Goal: Task Accomplishment & Management: Manage account settings

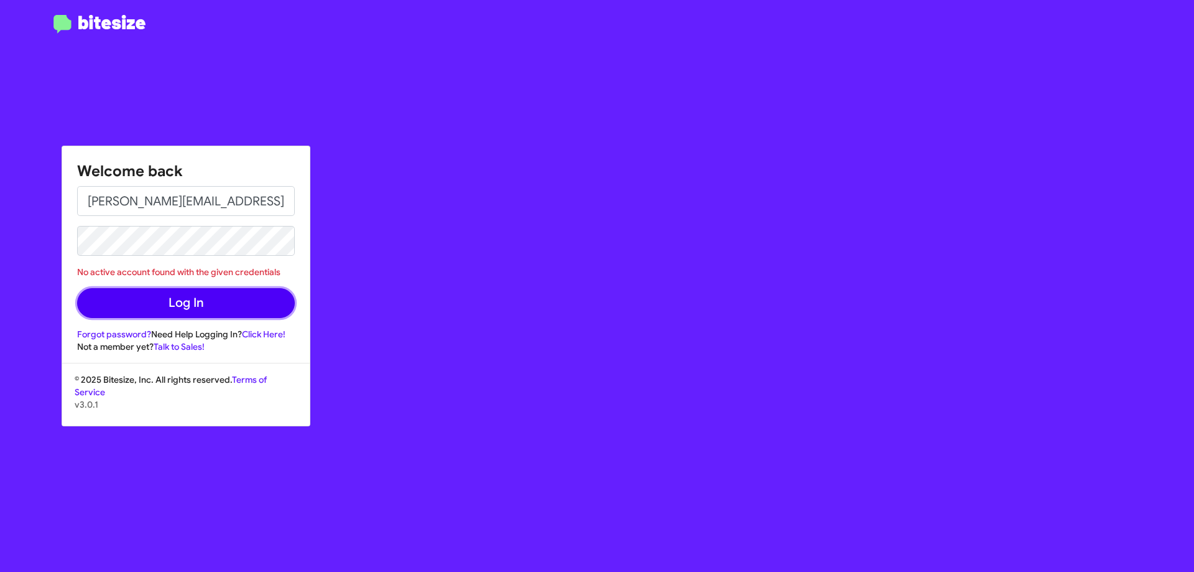
click at [293, 306] on button "Log In" at bounding box center [186, 303] width 218 height 30
click at [372, 304] on div "Welcome back Joseph.Juarez@Swickard.com No active account found with the given …" at bounding box center [696, 286] width 995 height 572
click at [471, 357] on div "Welcome back Joseph.Juarez@Swickard.com No active account found with the given …" at bounding box center [696, 286] width 995 height 572
click at [625, 356] on div "Welcome back Joseph.Juarez@Swickard.com No active account found with the given …" at bounding box center [696, 286] width 995 height 572
click at [373, 493] on div "Welcome back Joseph.Juarez@Swickard.com No active account found with the given …" at bounding box center [696, 286] width 995 height 572
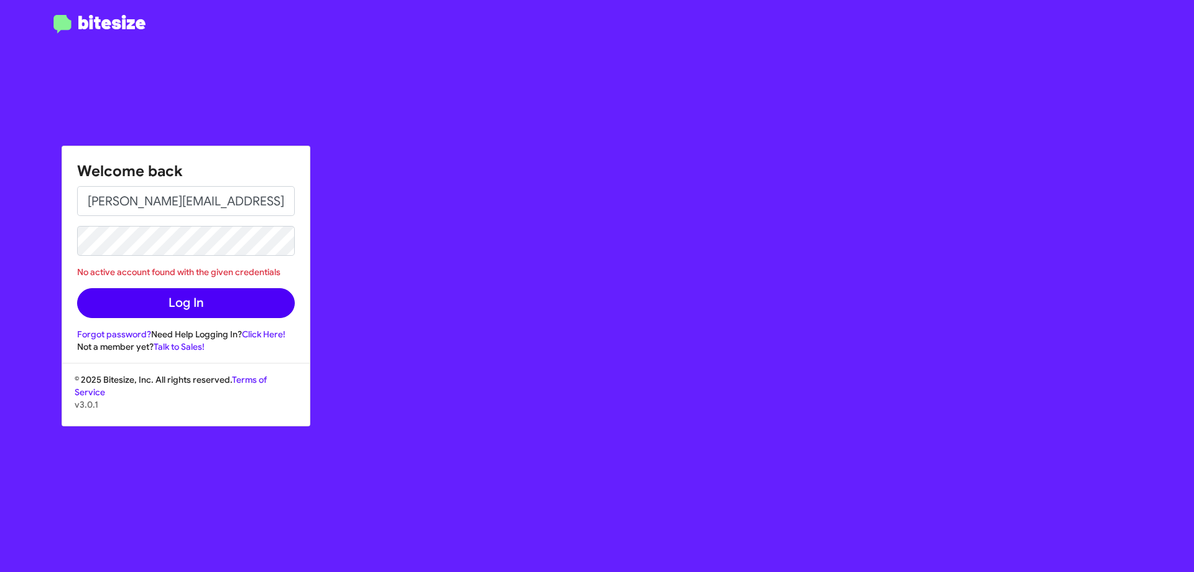
drag, startPoint x: 345, startPoint y: 470, endPoint x: 199, endPoint y: 295, distance: 227.3
click at [345, 463] on div "Welcome back Joseph.Juarez@Swickard.com No active account found with the given …" at bounding box center [696, 286] width 995 height 572
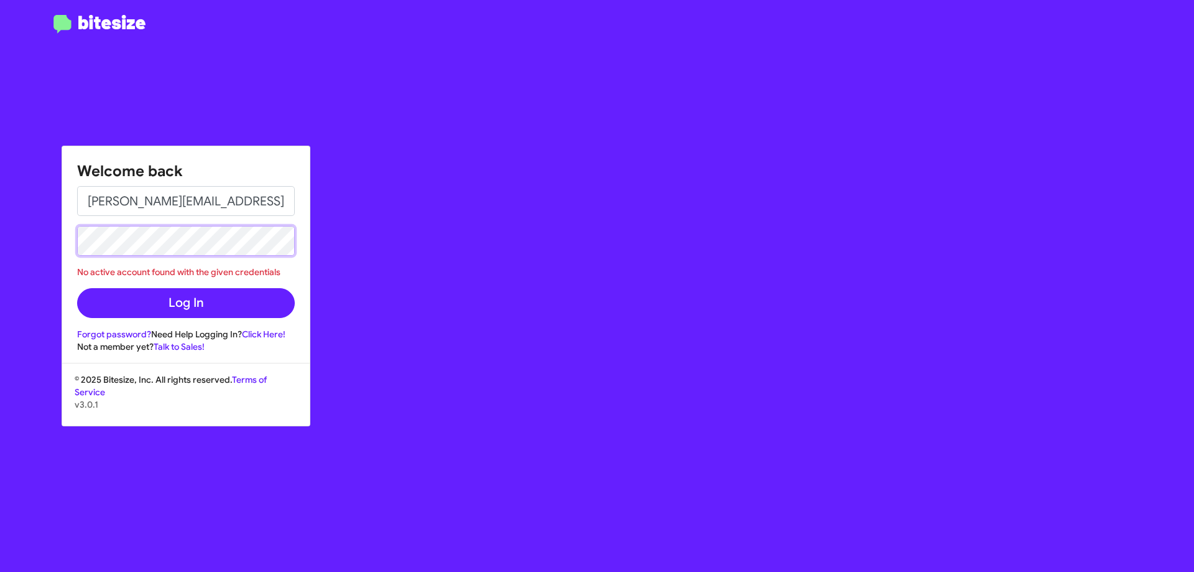
click at [77, 288] on button "Log In" at bounding box center [186, 303] width 218 height 30
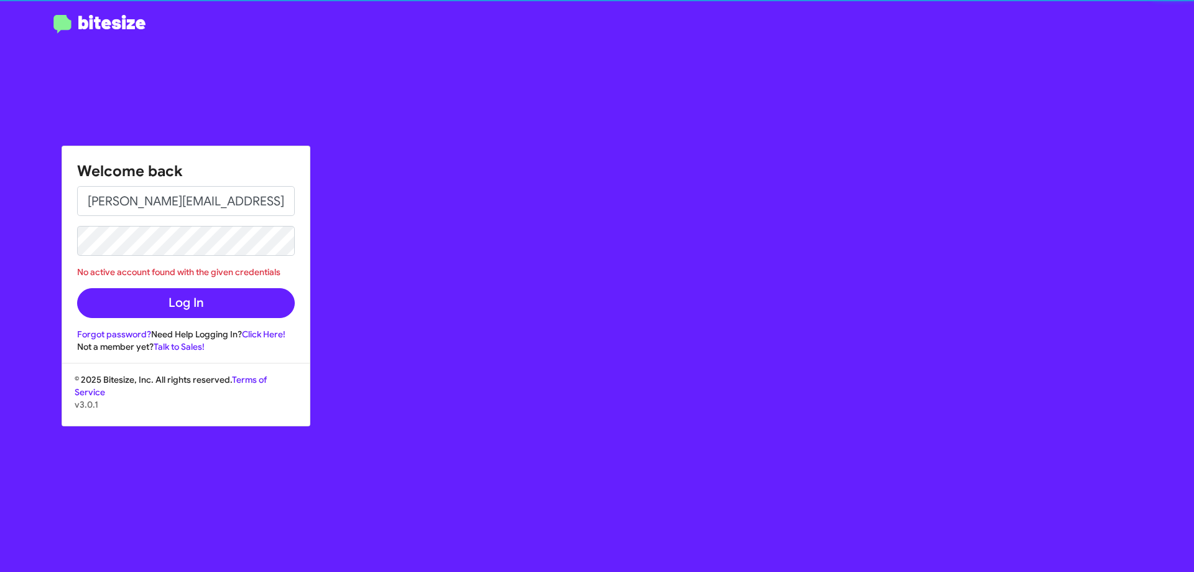
click at [428, 308] on div "Welcome back Joseph.Juarez@Swickard.com No active account found with the given …" at bounding box center [696, 286] width 995 height 572
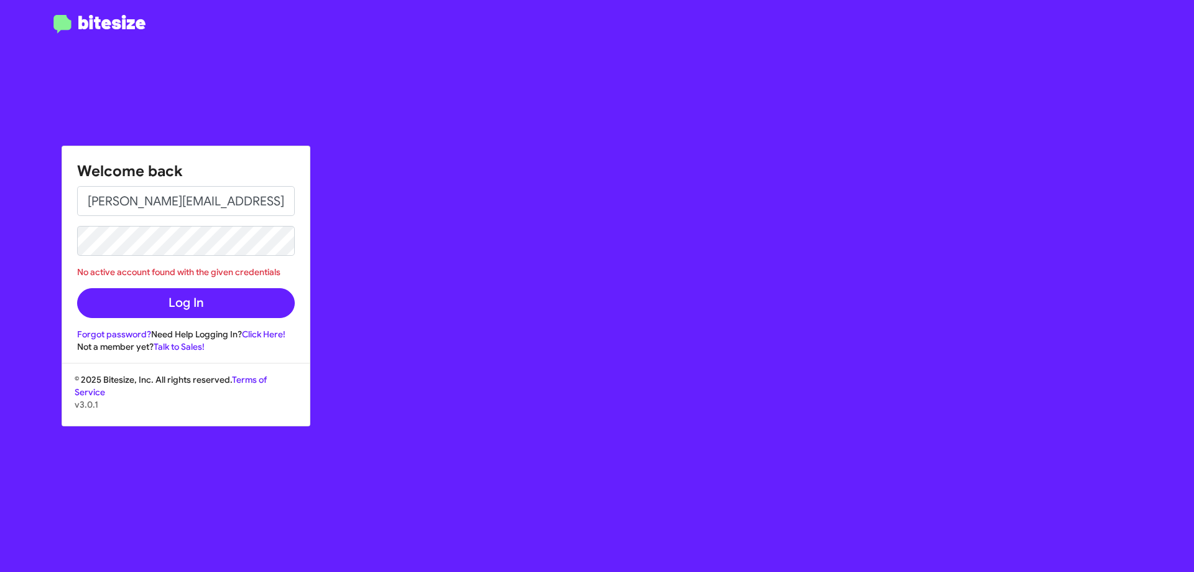
click at [464, 516] on div "Welcome back Joseph.Juarez@Swickard.com No active account found with the given …" at bounding box center [696, 286] width 995 height 572
click at [685, 299] on div "Welcome back Joseph.Juarez@Swickard.com No active account found with the given …" at bounding box center [696, 286] width 995 height 572
click at [539, 215] on div "Welcome back Joseph.Juarez@Swickard.com No active account found with the given …" at bounding box center [696, 286] width 995 height 572
click at [606, 118] on div "Welcome back Joseph.Juarez@Swickard.com No active account found with the given …" at bounding box center [696, 286] width 995 height 572
click at [493, 123] on div "Welcome back Joseph.Juarez@Swickard.com No active account found with the given …" at bounding box center [696, 286] width 995 height 572
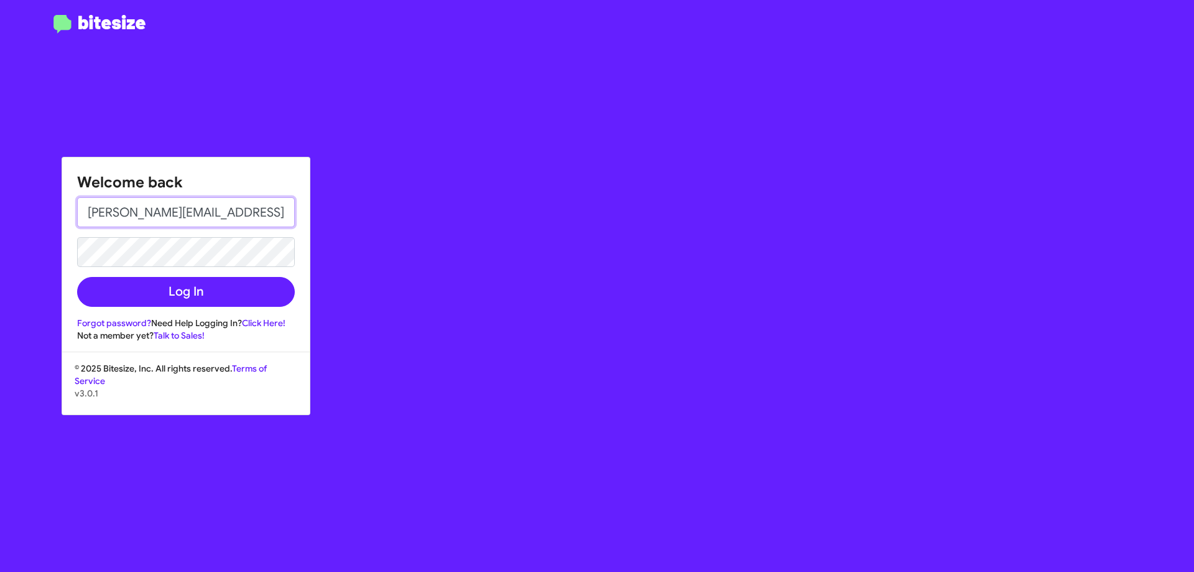
click at [184, 214] on input "[PERSON_NAME][EMAIL_ADDRESS][PERSON_NAME][PERSON_NAME][DOMAIN_NAME]" at bounding box center [186, 212] width 218 height 30
paste input "[PERSON_NAME].J"
type input "[PERSON_NAME][EMAIL_ADDRESS][PERSON_NAME][PERSON_NAME][DOMAIN_NAME]"
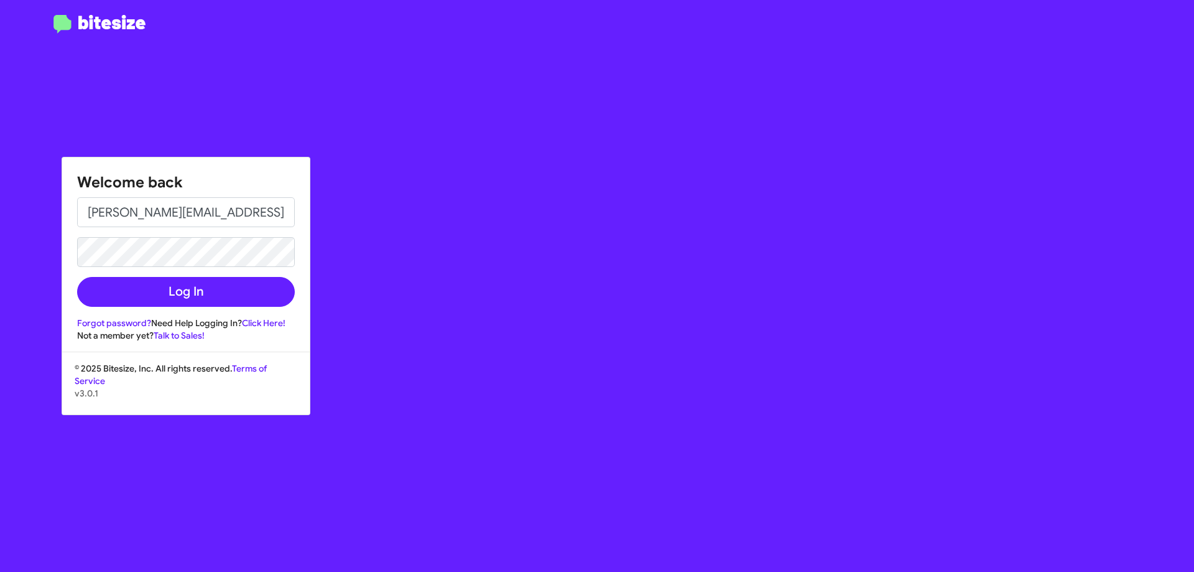
click at [443, 253] on div "Welcome back [PERSON_NAME][EMAIL_ADDRESS][PERSON_NAME][PERSON_NAME][DOMAIN_NAME…" at bounding box center [696, 286] width 995 height 572
click at [237, 299] on button "Log In" at bounding box center [186, 292] width 218 height 30
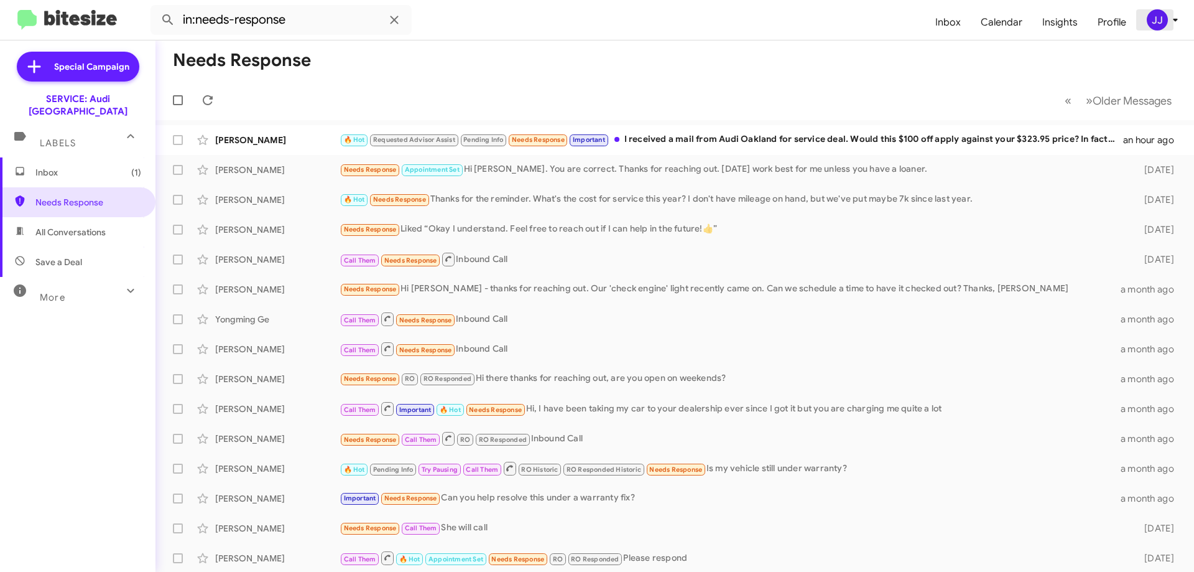
click at [1179, 19] on icon at bounding box center [1175, 19] width 15 height 15
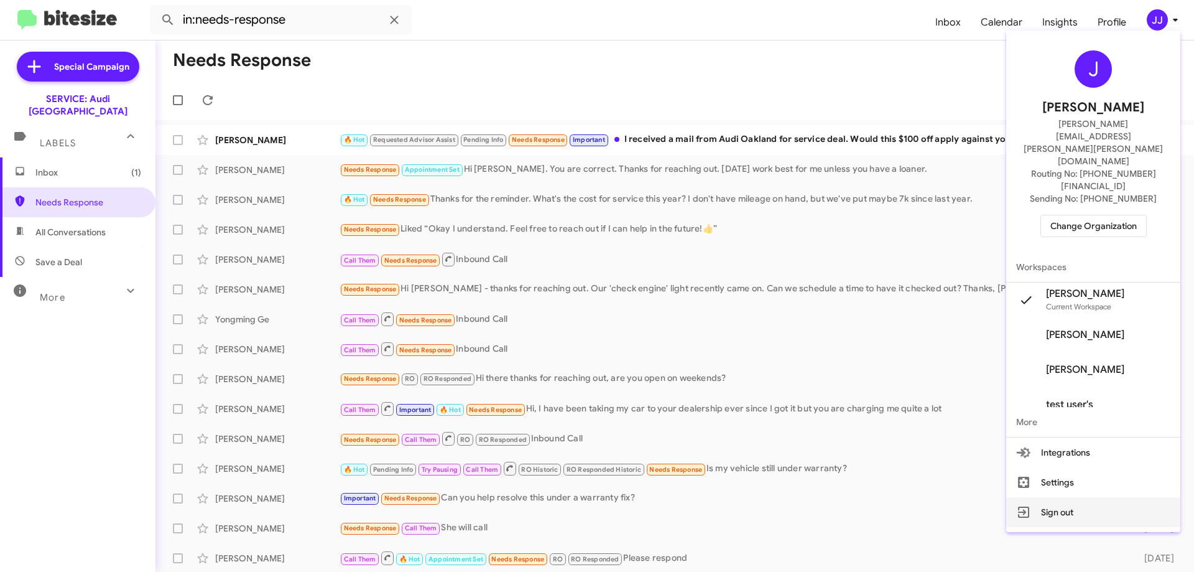
click at [1095, 497] on button "Sign out" at bounding box center [1093, 512] width 174 height 30
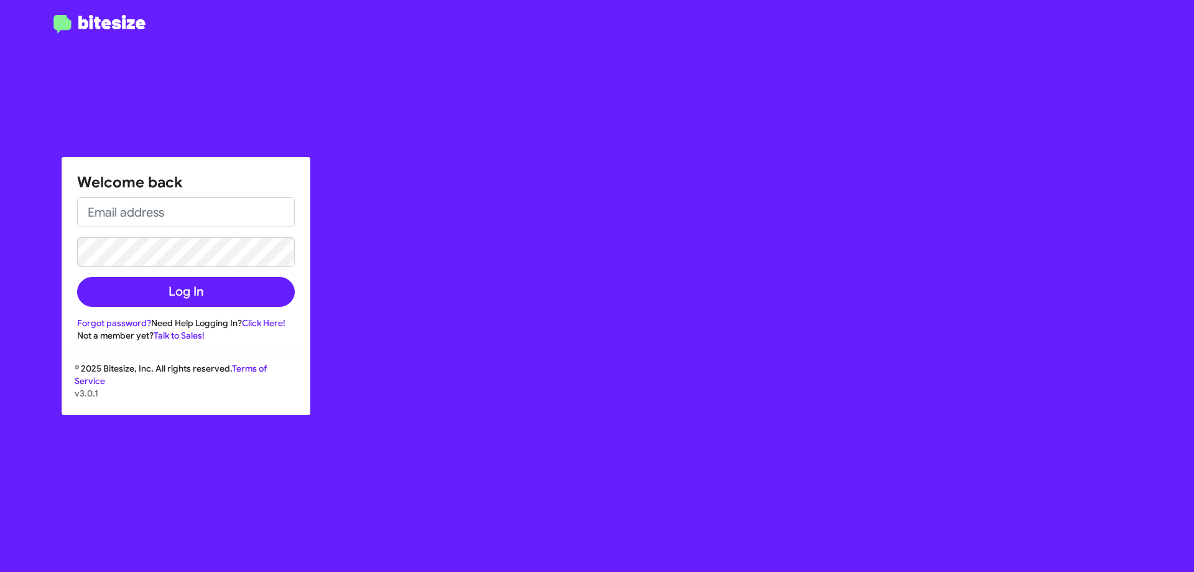
type input "[PERSON_NAME][EMAIL_ADDRESS][PERSON_NAME][PERSON_NAME][DOMAIN_NAME]"
click at [170, 210] on input "[PERSON_NAME][EMAIL_ADDRESS][PERSON_NAME][PERSON_NAME][DOMAIN_NAME]" at bounding box center [186, 212] width 218 height 30
drag, startPoint x: 60, startPoint y: 267, endPoint x: 70, endPoint y: 271, distance: 11.2
click at [60, 267] on div at bounding box center [99, 293] width 199 height 557
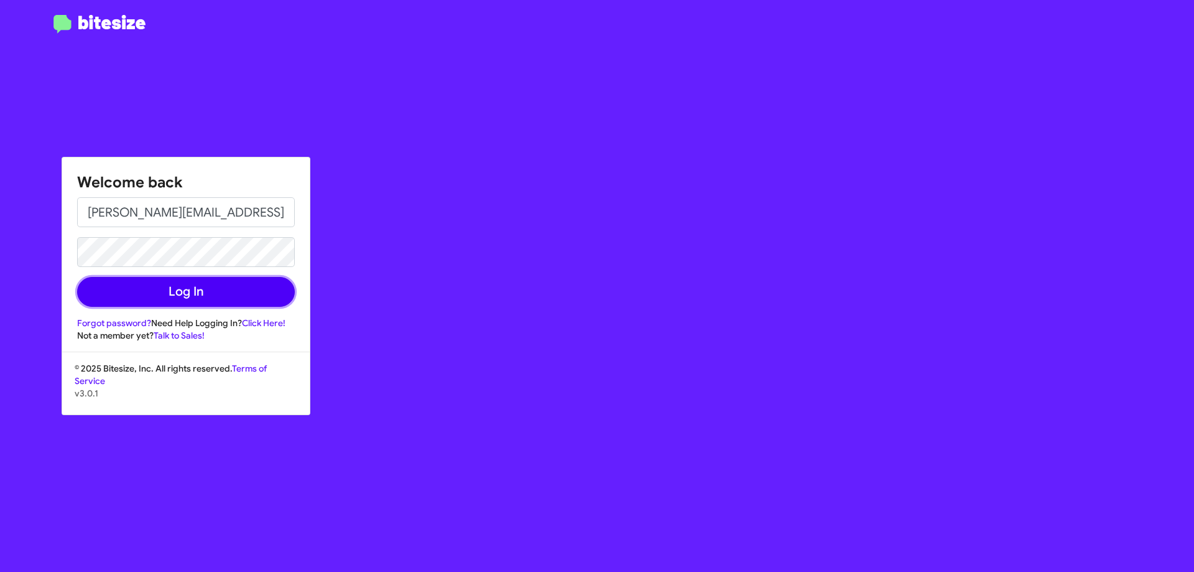
click at [121, 286] on button "Log In" at bounding box center [186, 292] width 218 height 30
